Goal: Task Accomplishment & Management: Manage account settings

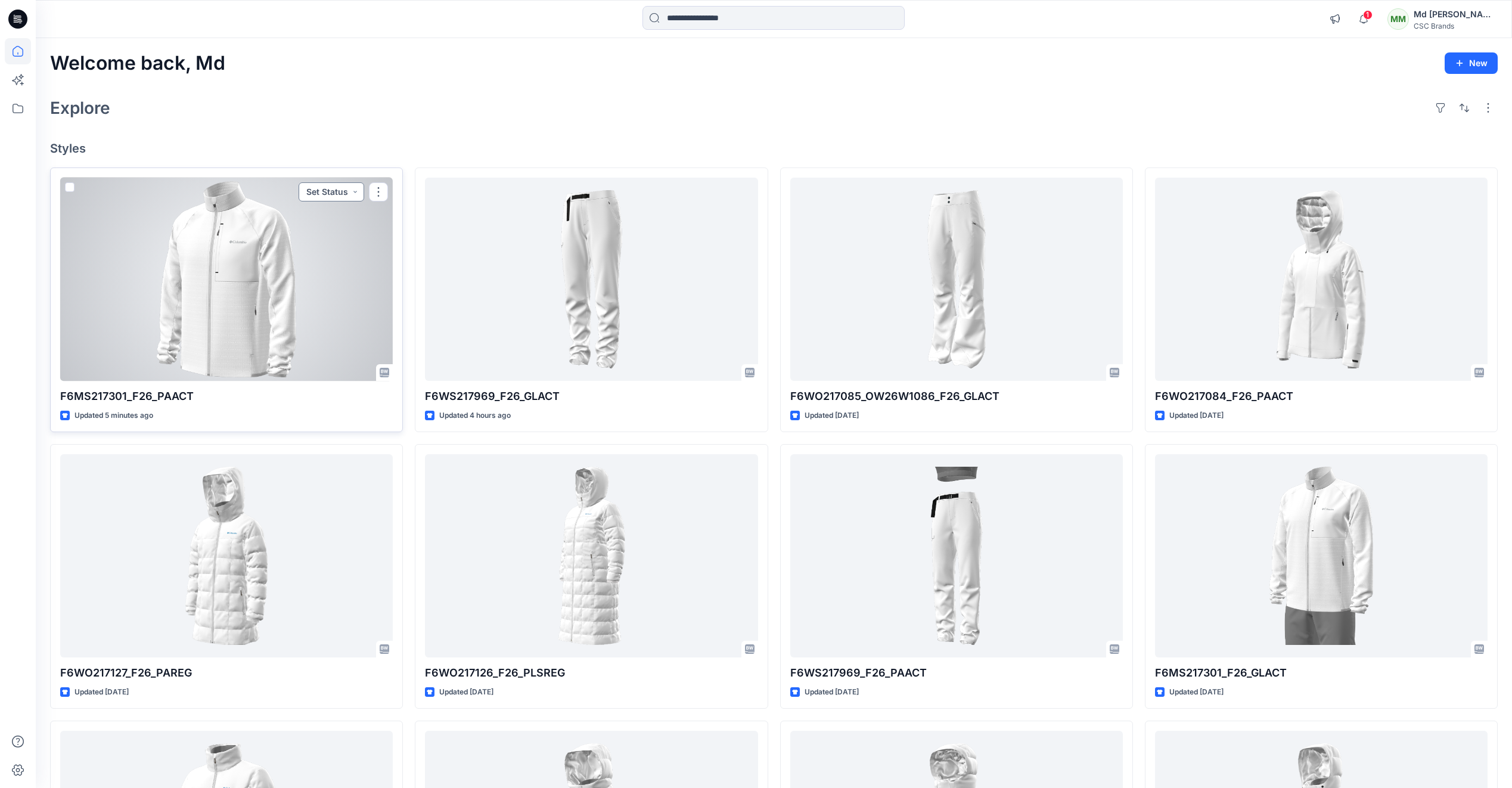
click at [350, 194] on button "Set Status" at bounding box center [331, 192] width 65 height 19
click at [329, 246] on p "Virtual Proto 1" at bounding box center [308, 247] width 55 height 15
click at [242, 300] on div at bounding box center [226, 280] width 333 height 203
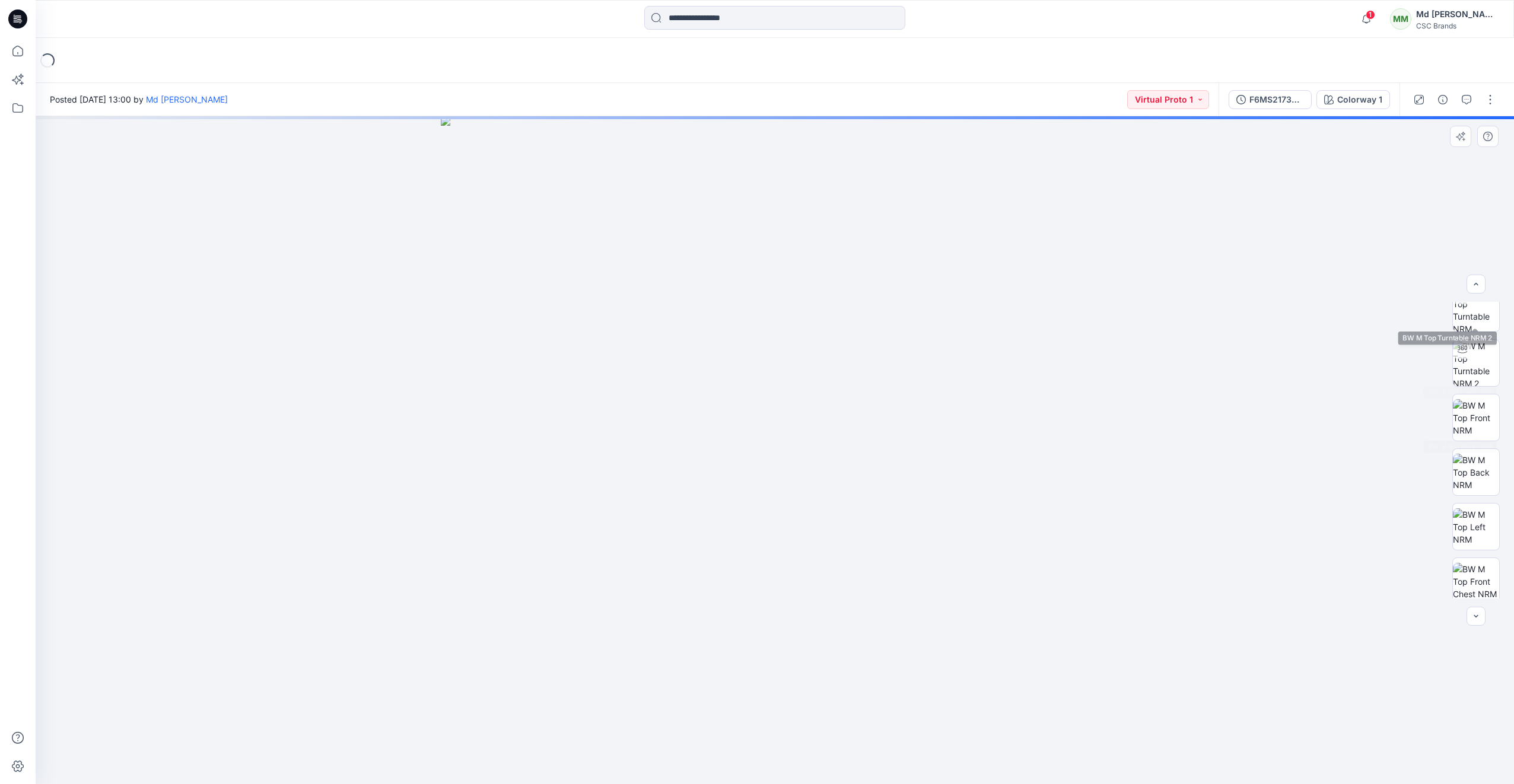
scroll to position [133, 0]
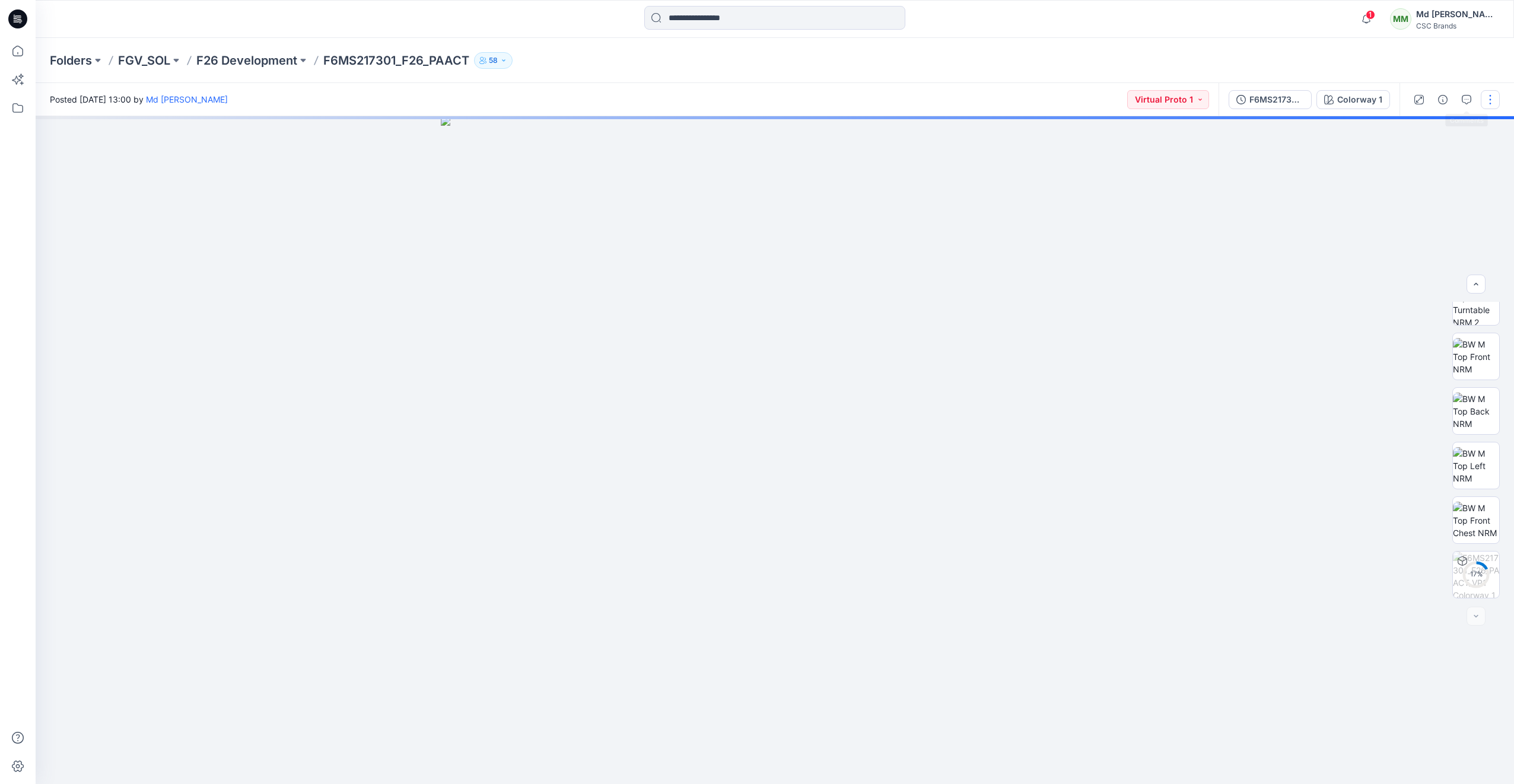
click at [1491, 101] on button "button" at bounding box center [1491, 100] width 19 height 19
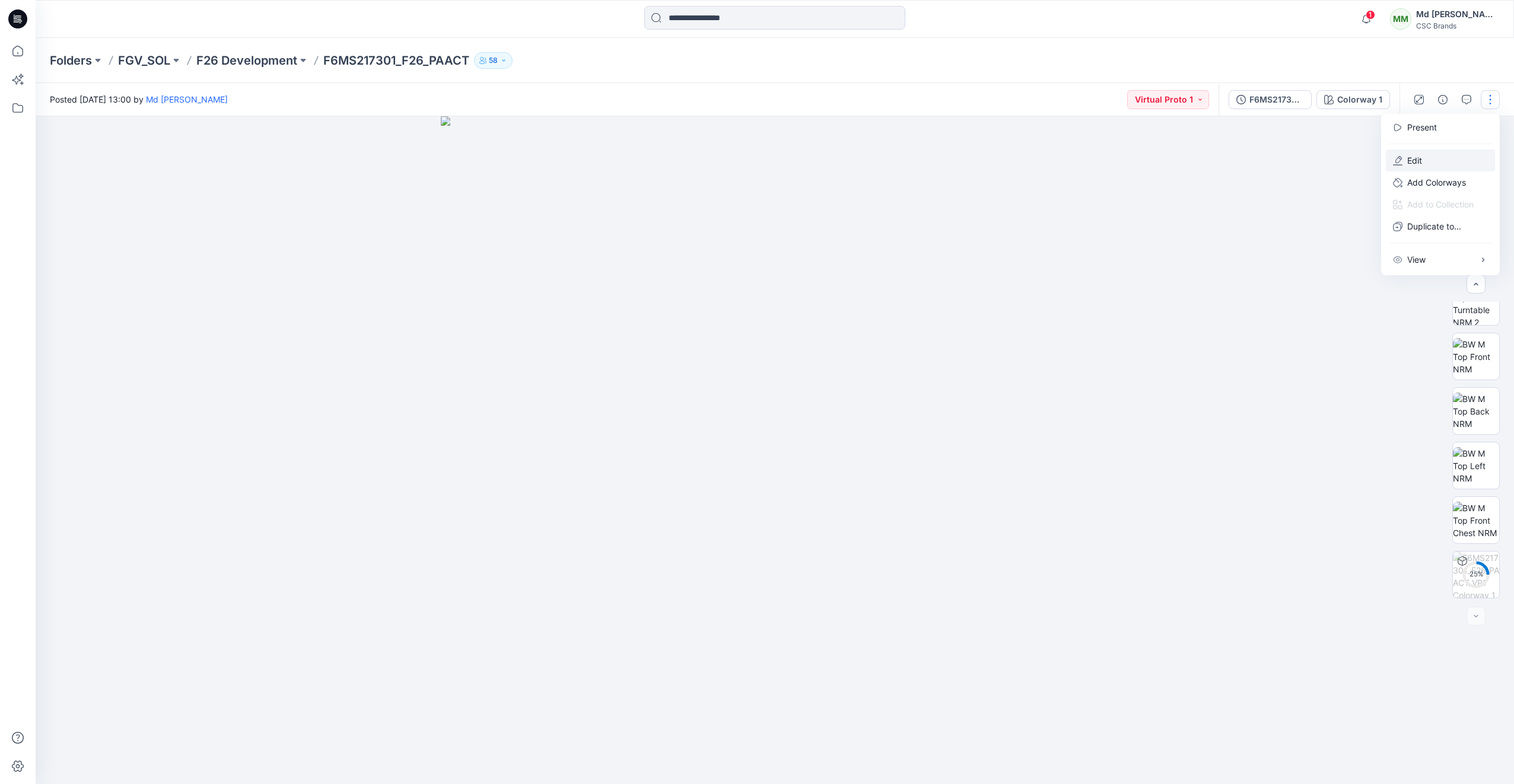
click at [1438, 168] on button "Edit" at bounding box center [1440, 160] width 109 height 22
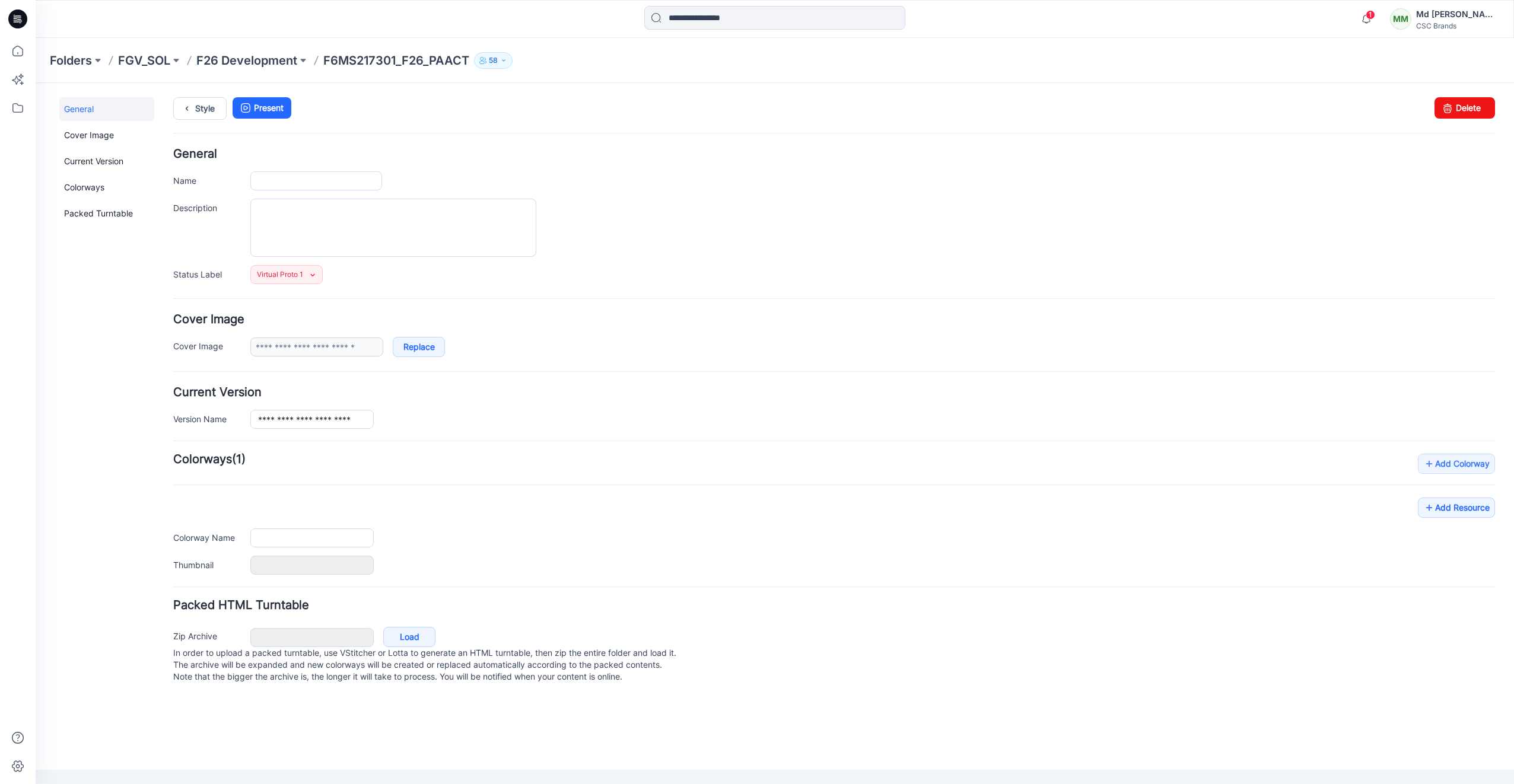
type input "**********"
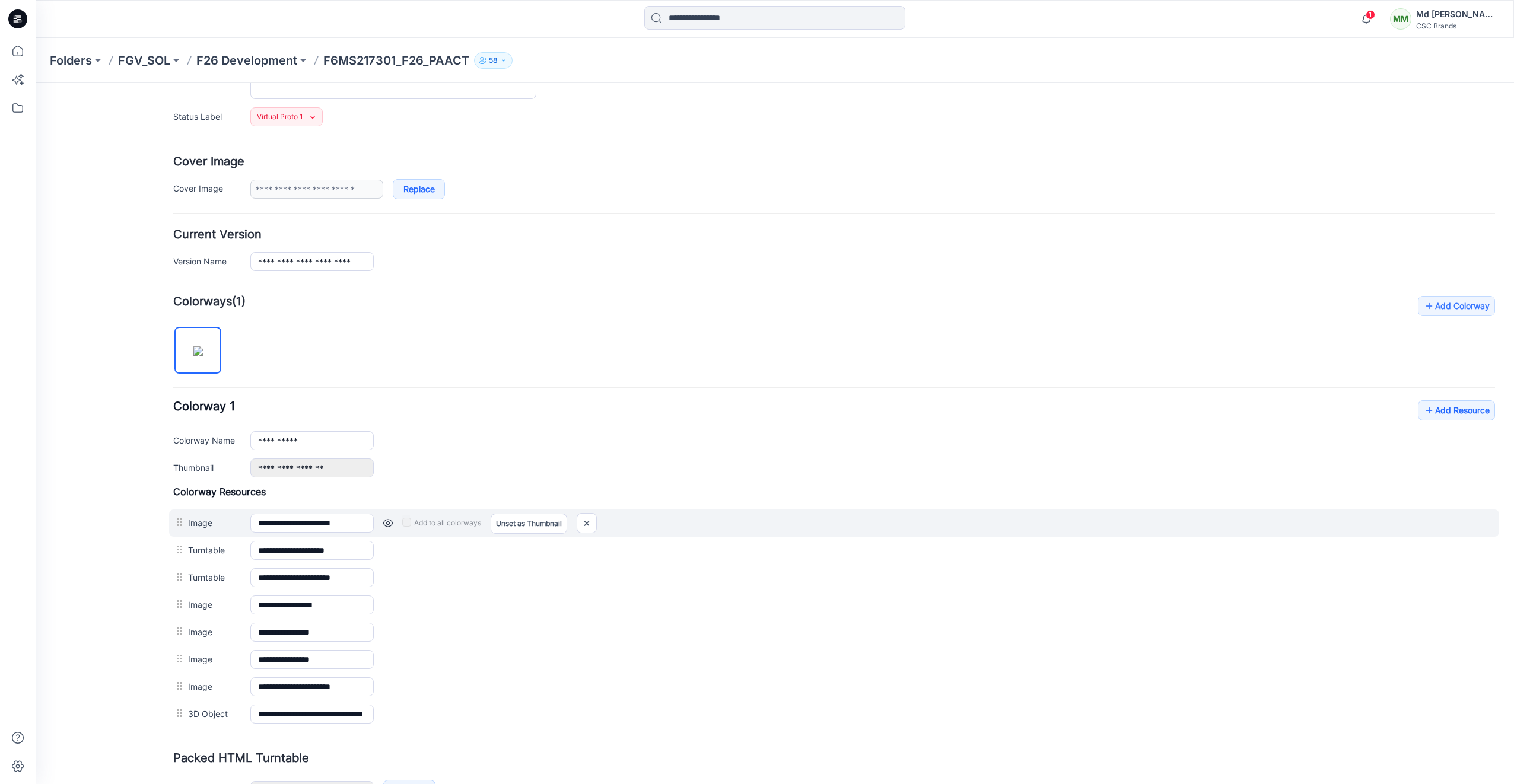
scroll to position [178, 0]
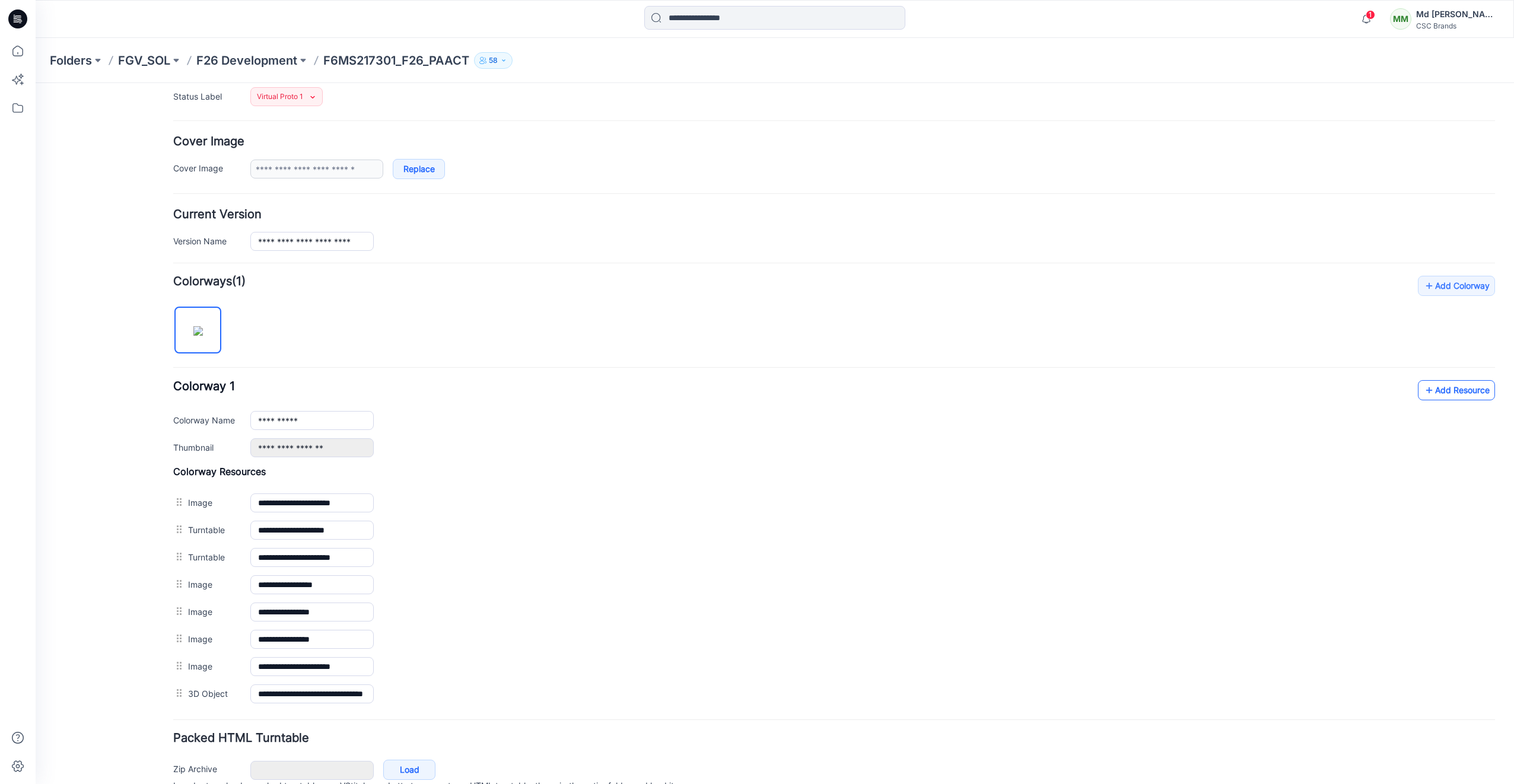
click at [1434, 394] on link "Add Resource" at bounding box center [1456, 390] width 77 height 20
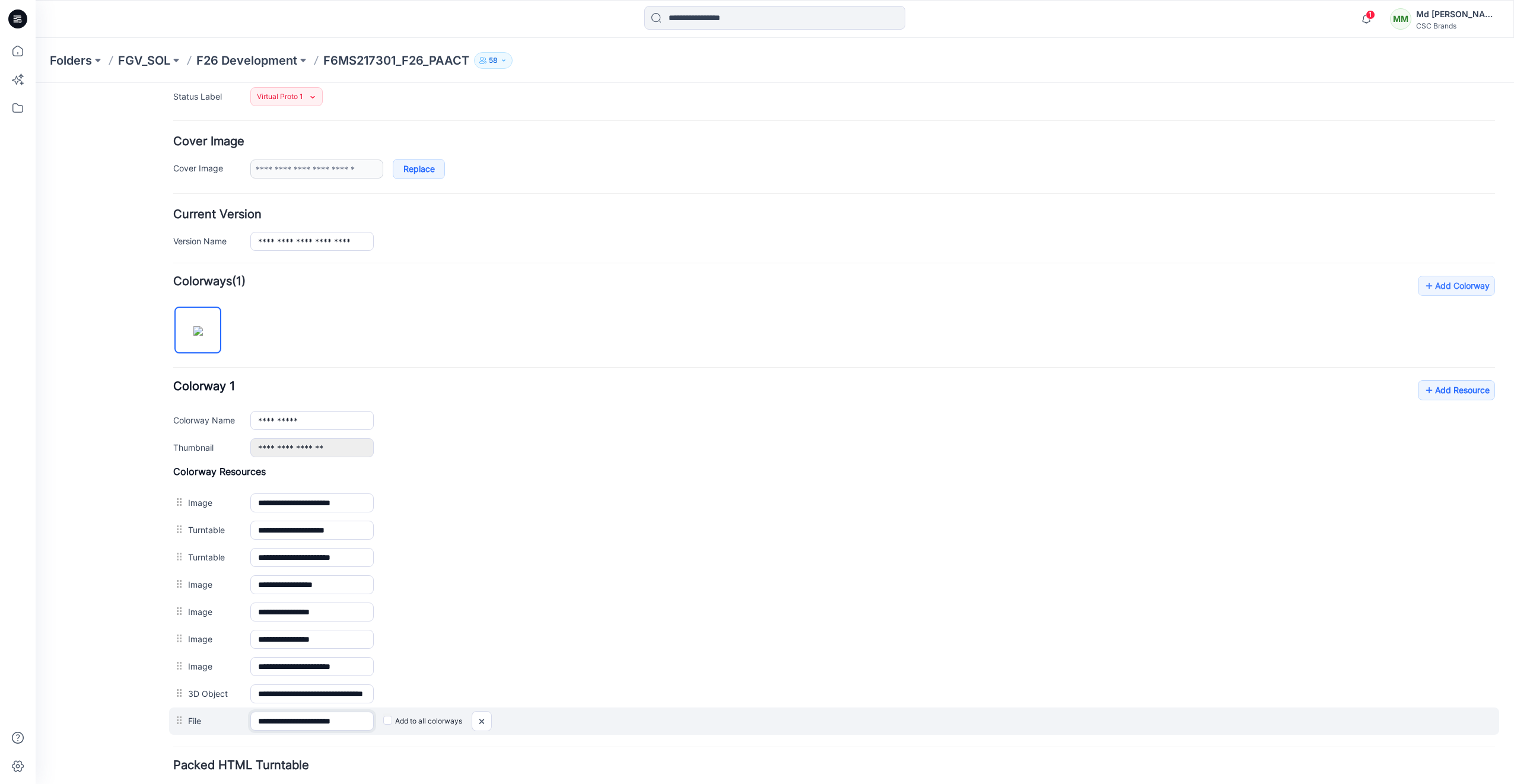
scroll to position [0, 2]
drag, startPoint x: 355, startPoint y: 724, endPoint x: 382, endPoint y: 732, distance: 28.2
click at [382, 732] on div "**********" at bounding box center [834, 721] width 1330 height 27
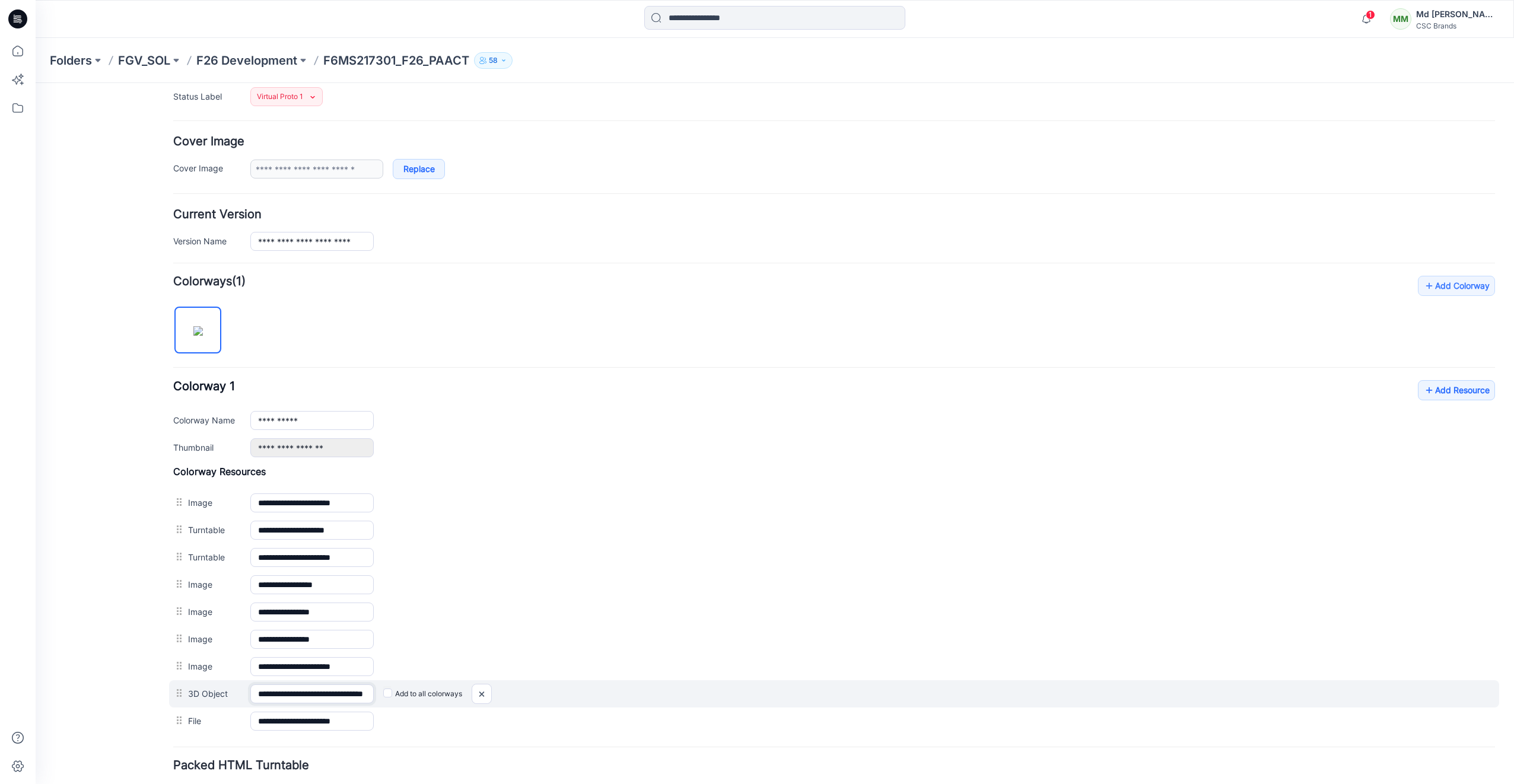
scroll to position [0, 48]
drag, startPoint x: 354, startPoint y: 696, endPoint x: 385, endPoint y: 704, distance: 32.0
click at [385, 704] on div "**********" at bounding box center [834, 694] width 1330 height 27
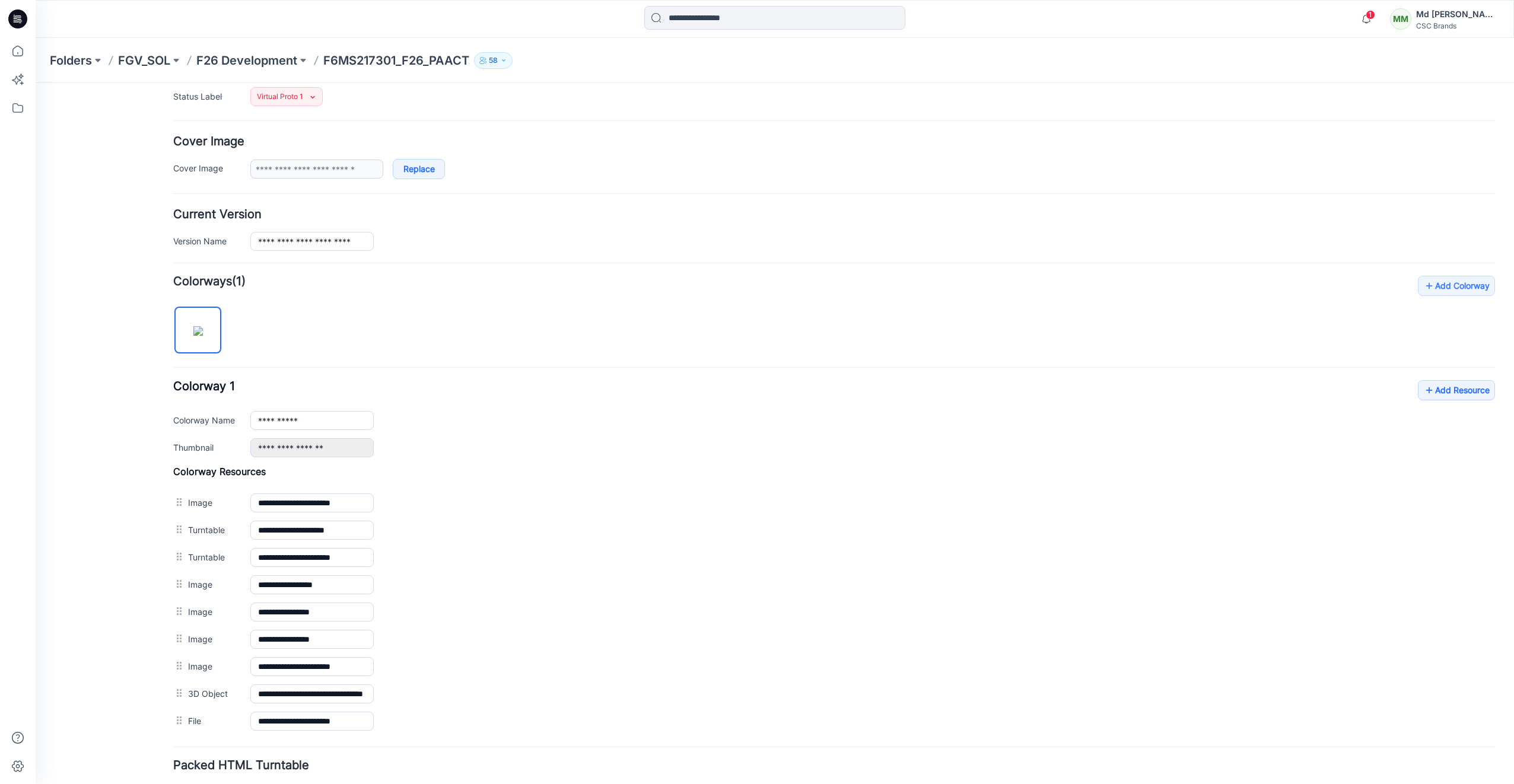
click at [128, 601] on div "General Cover Image Current Version Colorways Packed Turntable" at bounding box center [107, 389] width 95 height 939
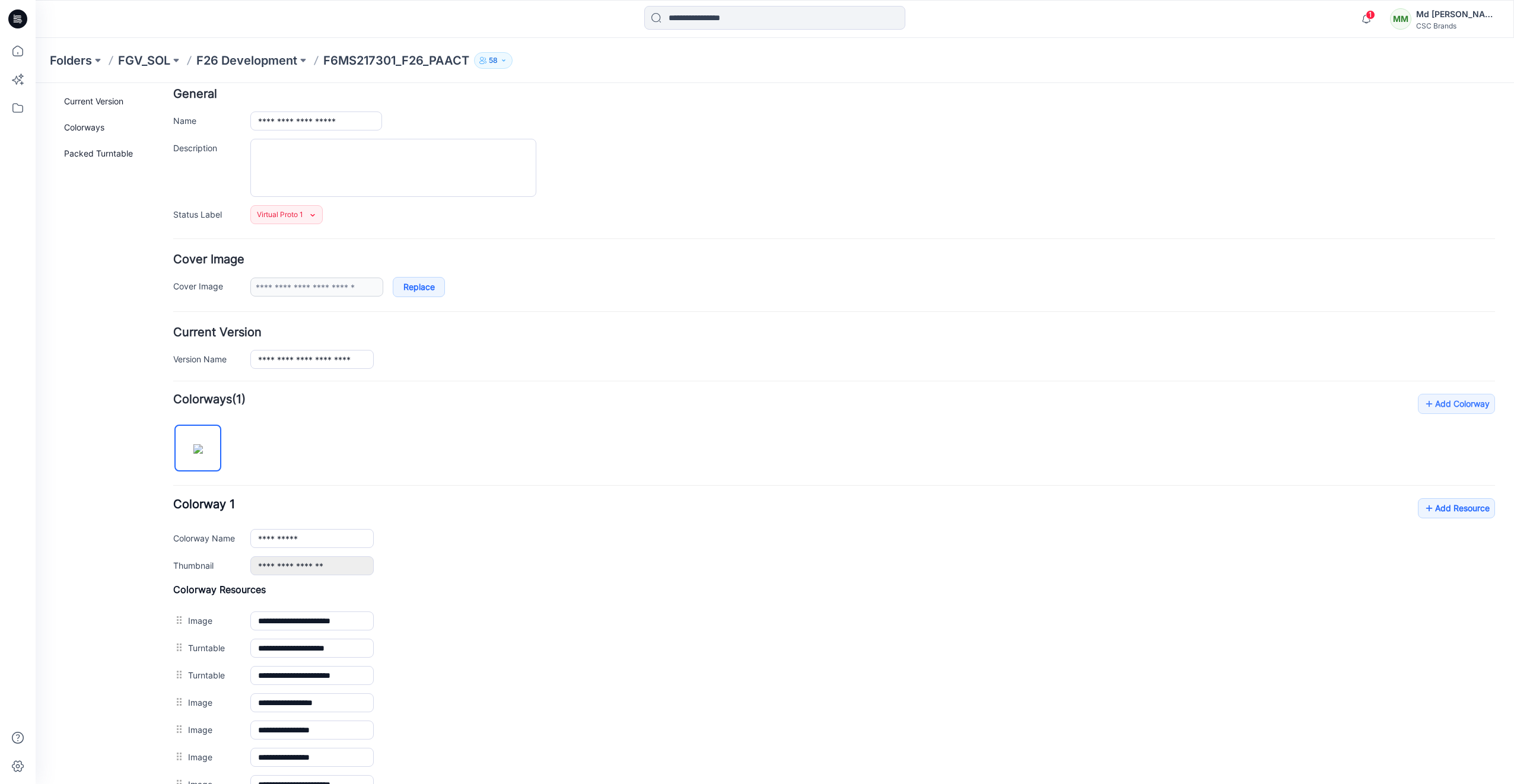
scroll to position [0, 0]
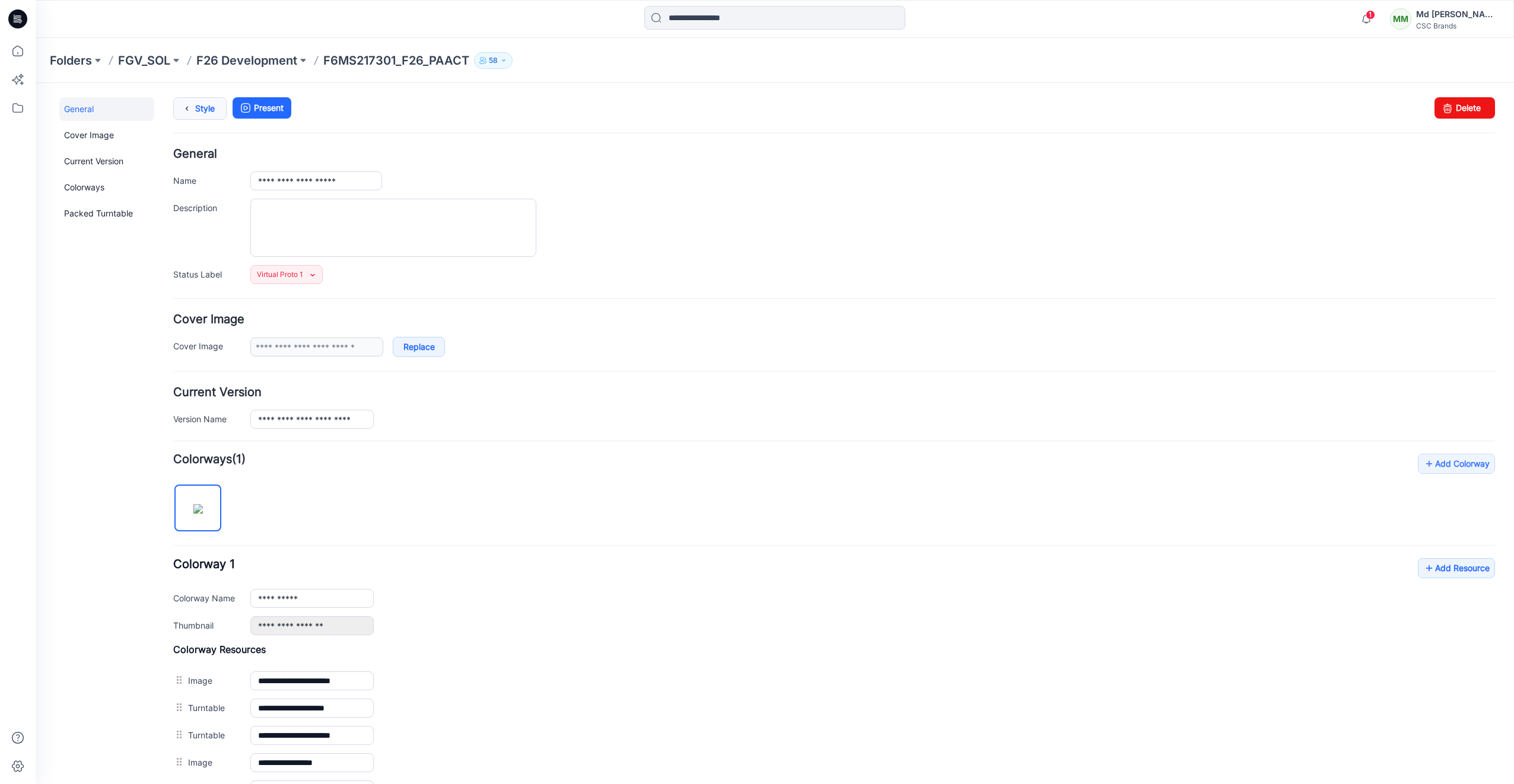
click at [205, 110] on link "Style" at bounding box center [200, 109] width 54 height 23
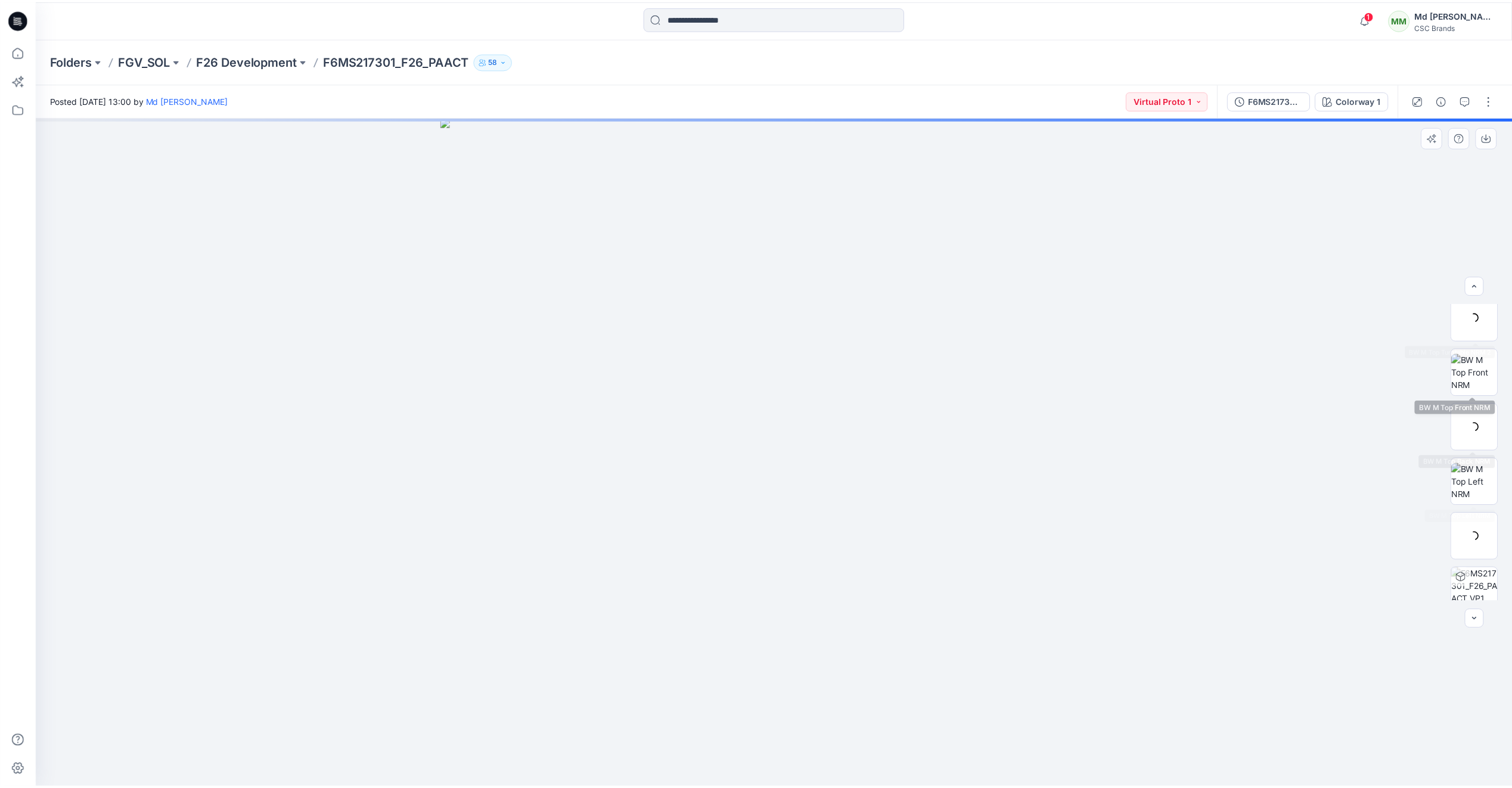
scroll to position [189, 0]
click at [10, 24] on icon at bounding box center [18, 19] width 19 height 19
